Goal: Task Accomplishment & Management: Complete application form

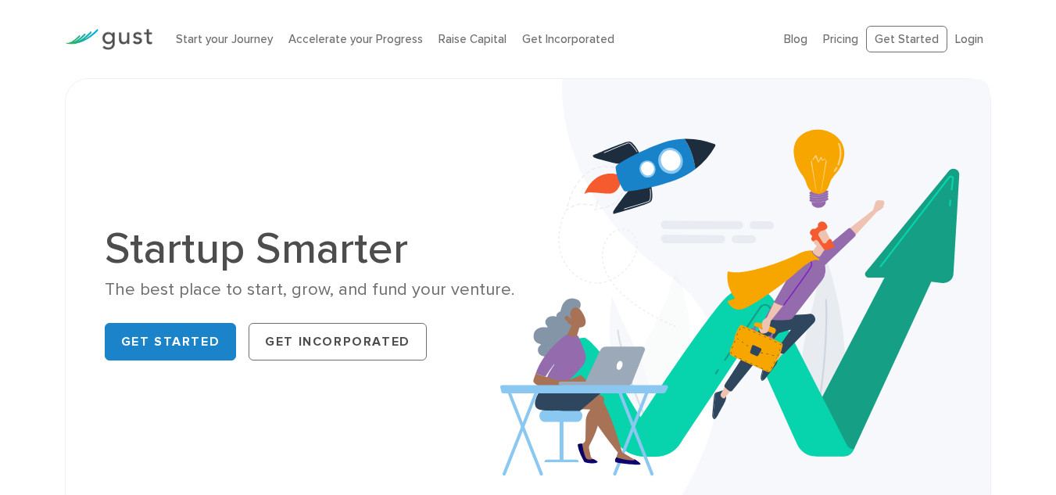
click at [177, 320] on div "Get Started Get Incorporated" at bounding box center [311, 341] width 412 height 50
click at [177, 339] on link "Get Started" at bounding box center [171, 342] width 132 height 38
click at [920, 44] on link "Get Started" at bounding box center [906, 39] width 81 height 27
click at [234, 39] on link "Start your Journey" at bounding box center [224, 39] width 97 height 14
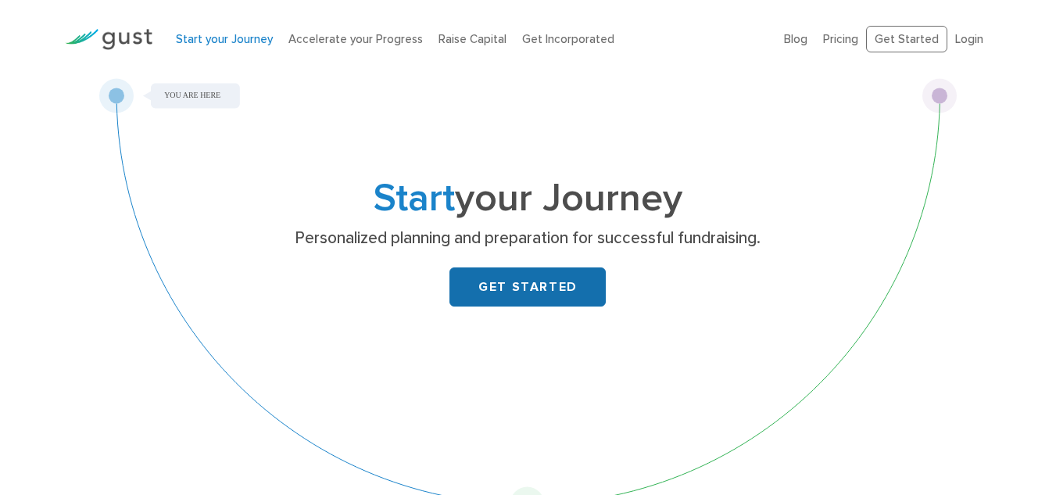
click at [486, 299] on link "GET STARTED" at bounding box center [527, 286] width 156 height 39
